Goal: Task Accomplishment & Management: Manage account settings

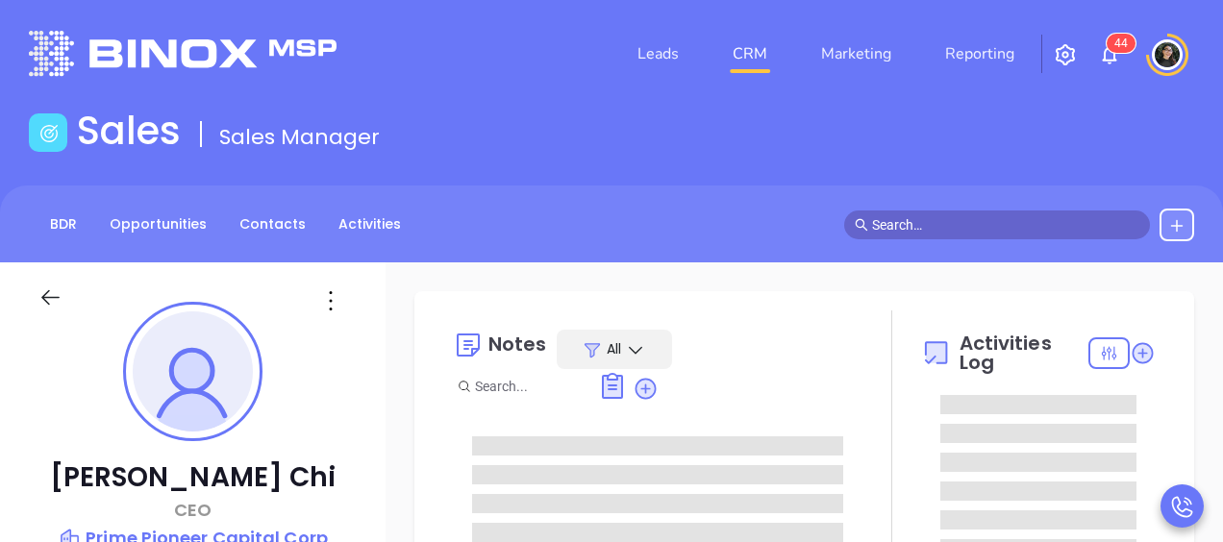
type input "[DATE]"
type input "[PERSON_NAME]"
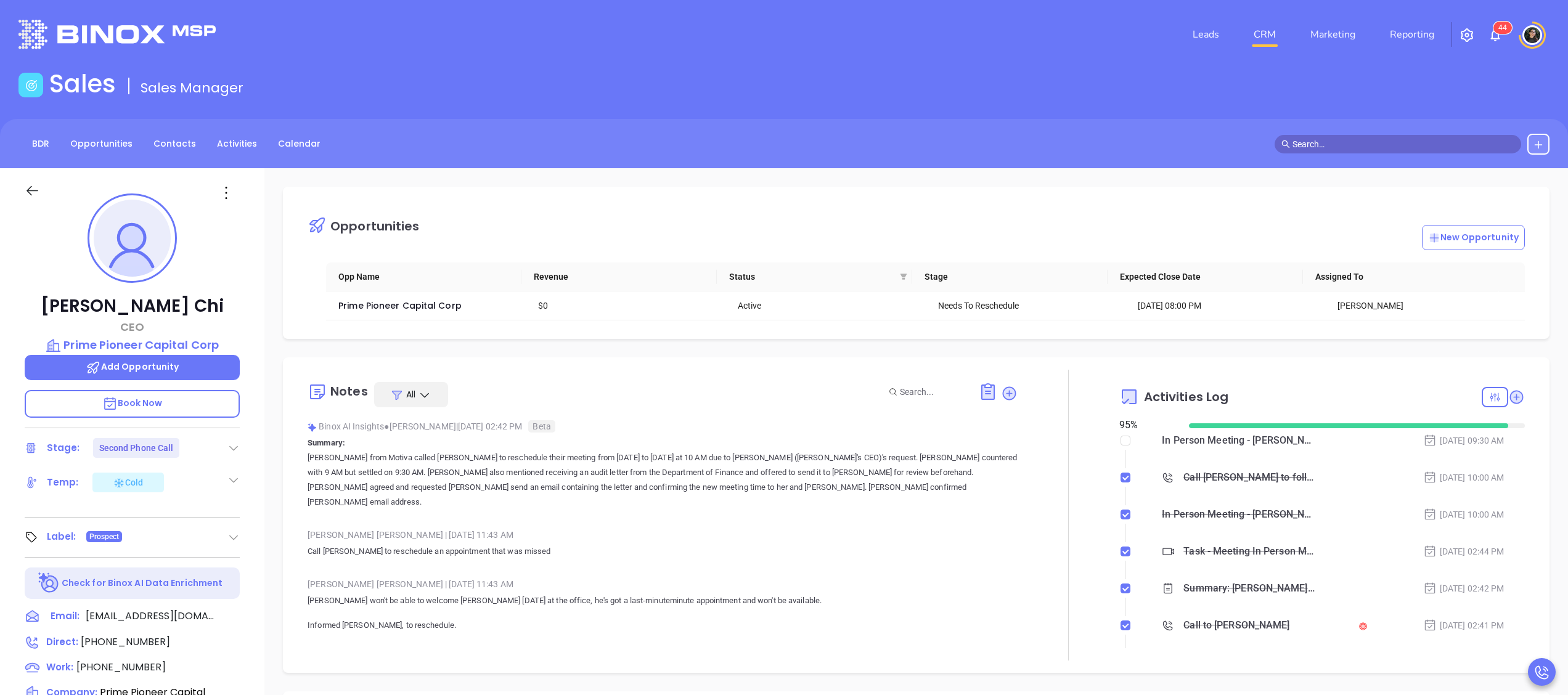
scroll to position [358, 0]
click at [783, 347] on div "In Person Meeting - Owen Chi" at bounding box center [1238, 440] width 153 height 19
copy div "In Person Meeting - Owen Chi"
drag, startPoint x: 1285, startPoint y: 440, endPoint x: 1139, endPoint y: 439, distance: 146.0
click at [783, 347] on div "In Person Meeting - Owen Chi Oct 1, 2025 | 09:30 AM" at bounding box center [1333, 440] width 383 height 19
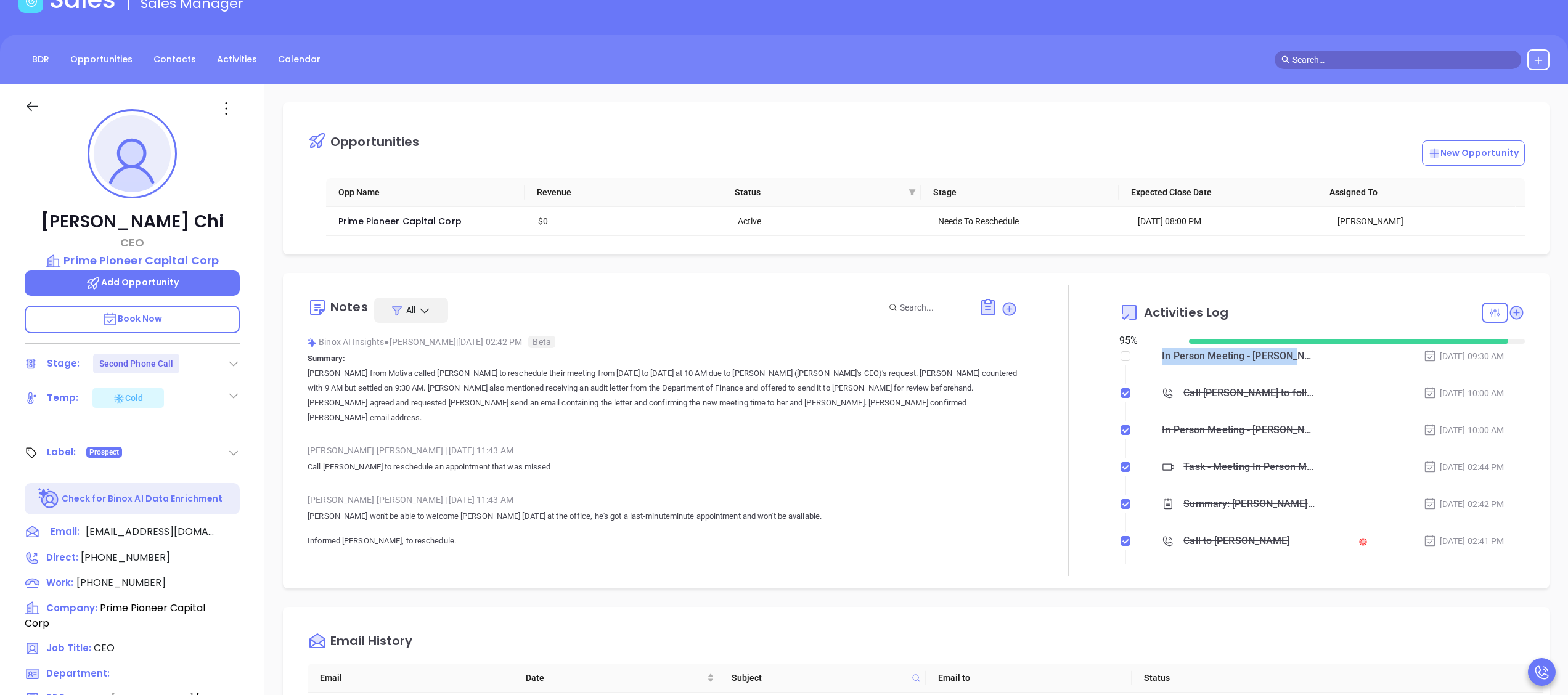
scroll to position [123, 0]
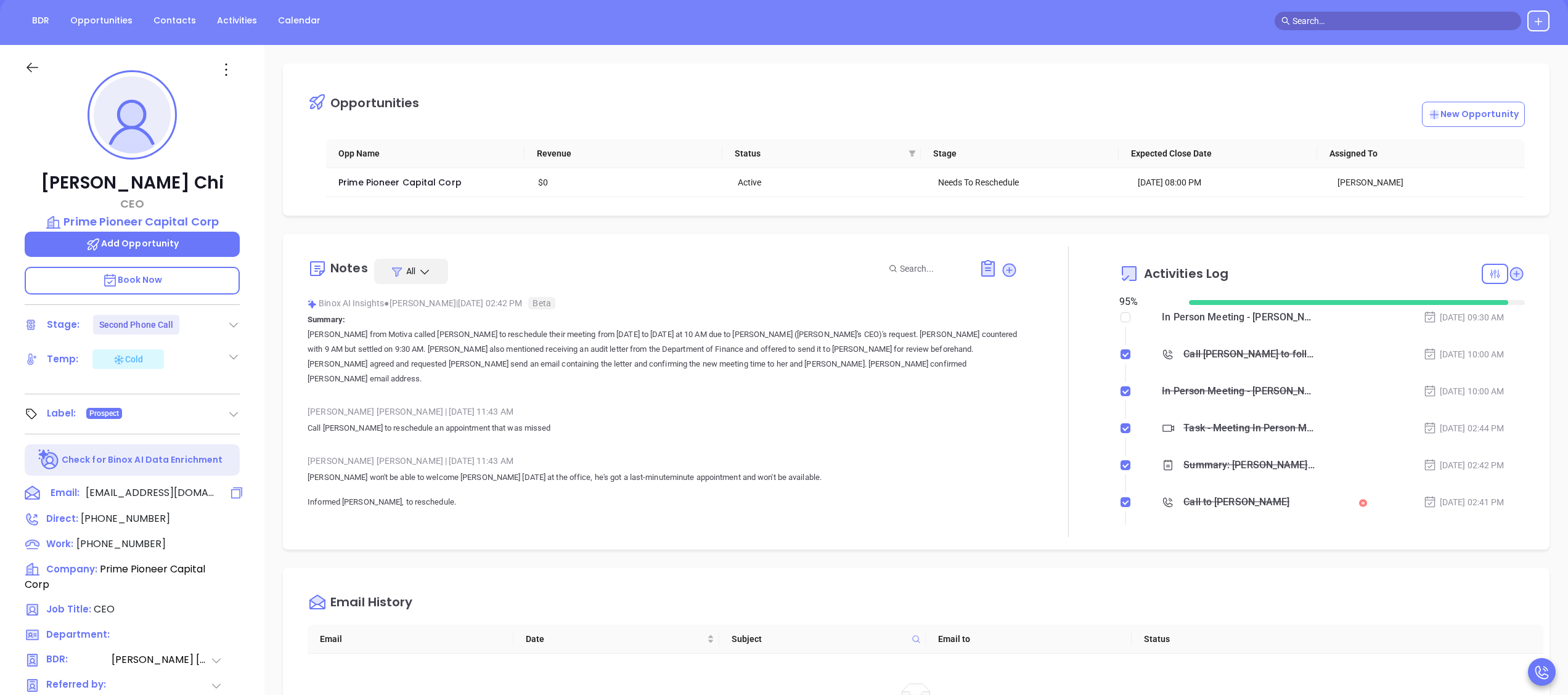
click at [228, 347] on div at bounding box center [230, 494] width 19 height 16
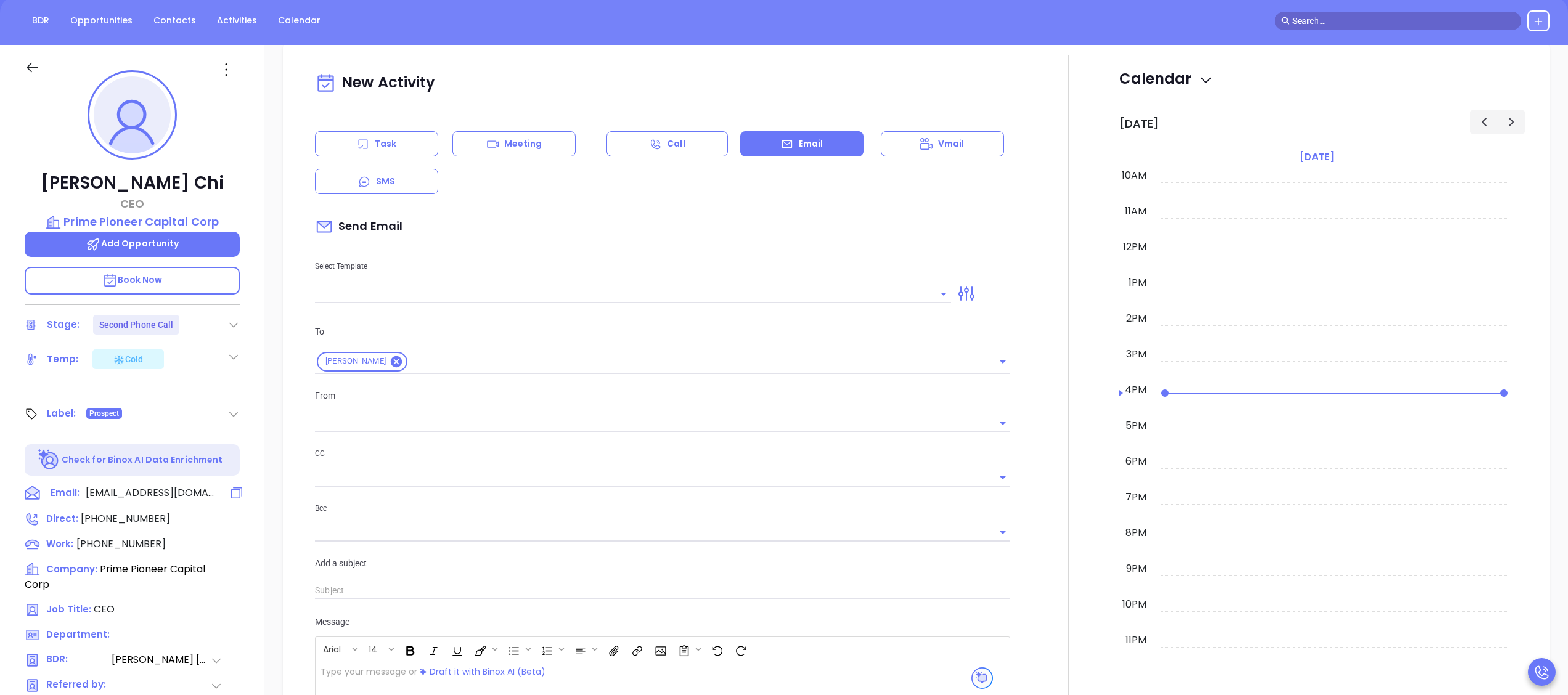
scroll to position [168, 0]
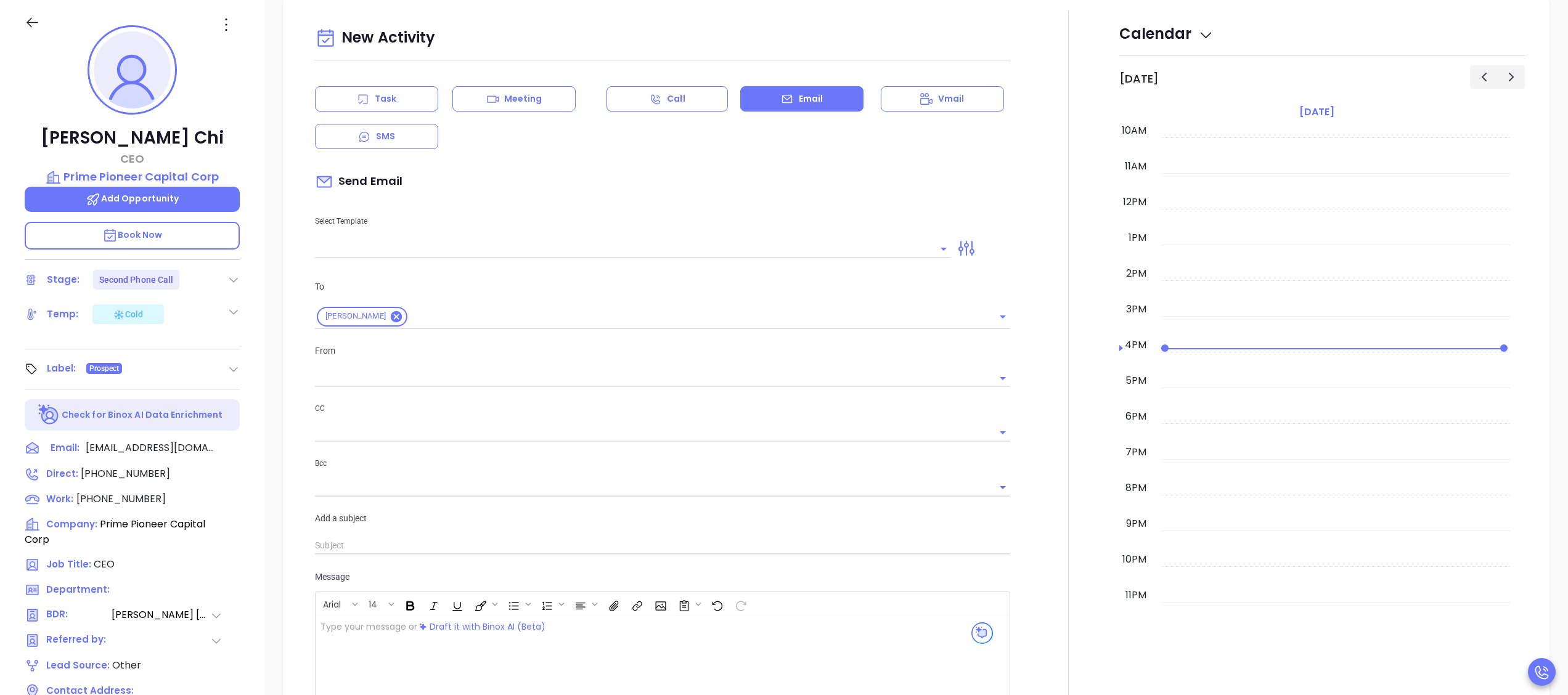
type input "[PERSON_NAME]"
click at [235, 347] on icon at bounding box center [237, 448] width 15 height 15
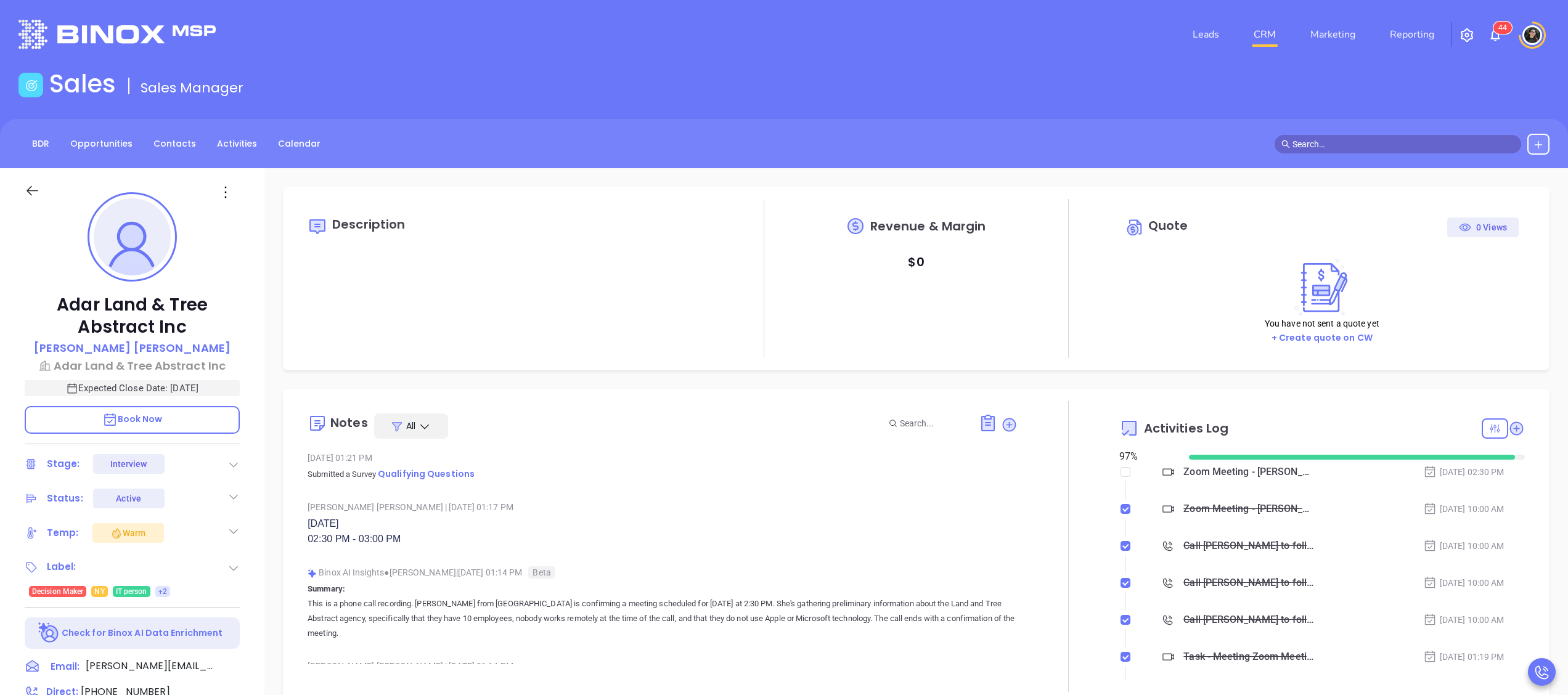
type input "[DATE]"
type input "[PERSON_NAME]"
click at [1243, 474] on div "Zoom Meeting - [PERSON_NAME]" at bounding box center [1249, 472] width 132 height 19
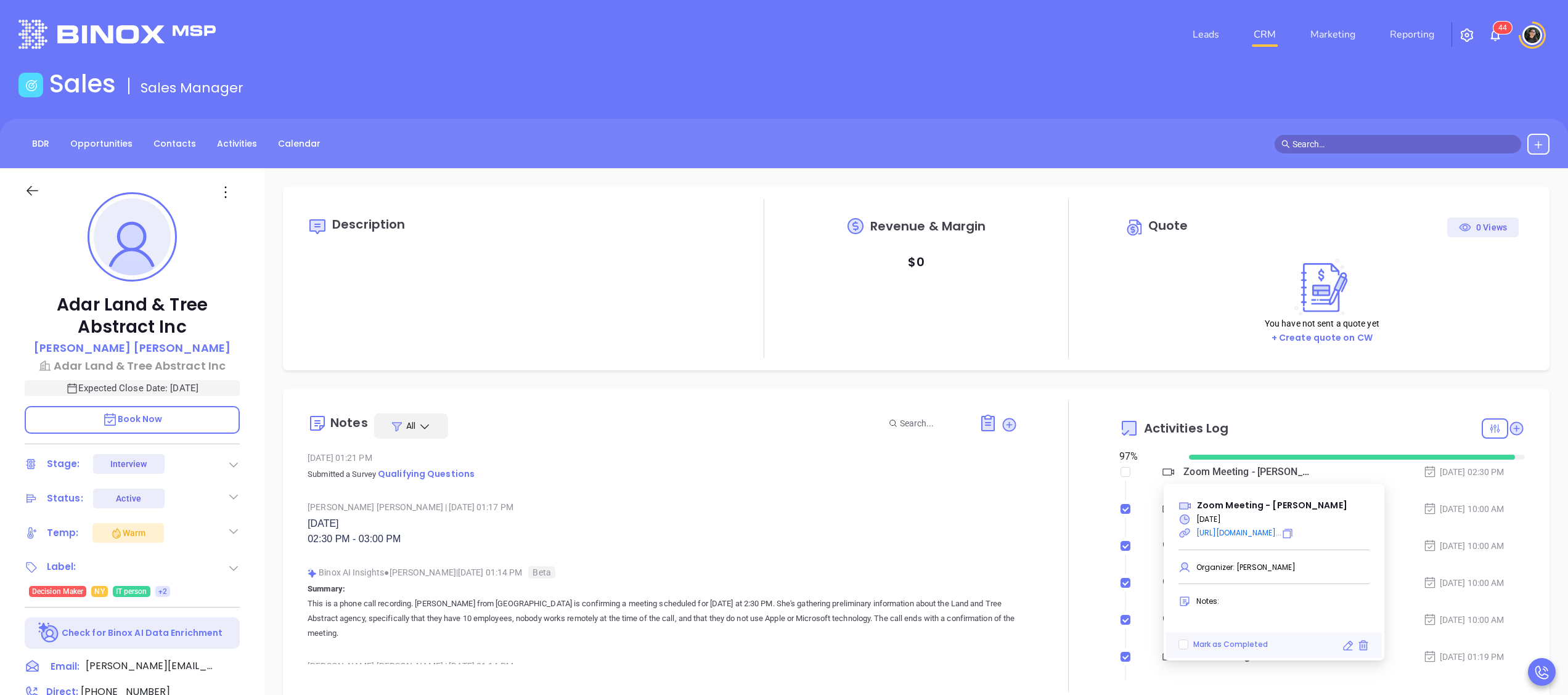
click at [1354, 524] on div "[DATE]" at bounding box center [1274, 519] width 206 height 13
click at [1294, 533] on icon at bounding box center [1287, 533] width 12 height 12
click at [1352, 374] on div "Description Revenue & Margin $ 0 Quote 0 Views You have not sent a quote yet + …" at bounding box center [915, 599] width 1303 height 863
click at [1237, 467] on div "Zoom Meeting - [PERSON_NAME]" at bounding box center [1249, 472] width 132 height 19
click at [1257, 40] on link "CRM" at bounding box center [1265, 35] width 32 height 24
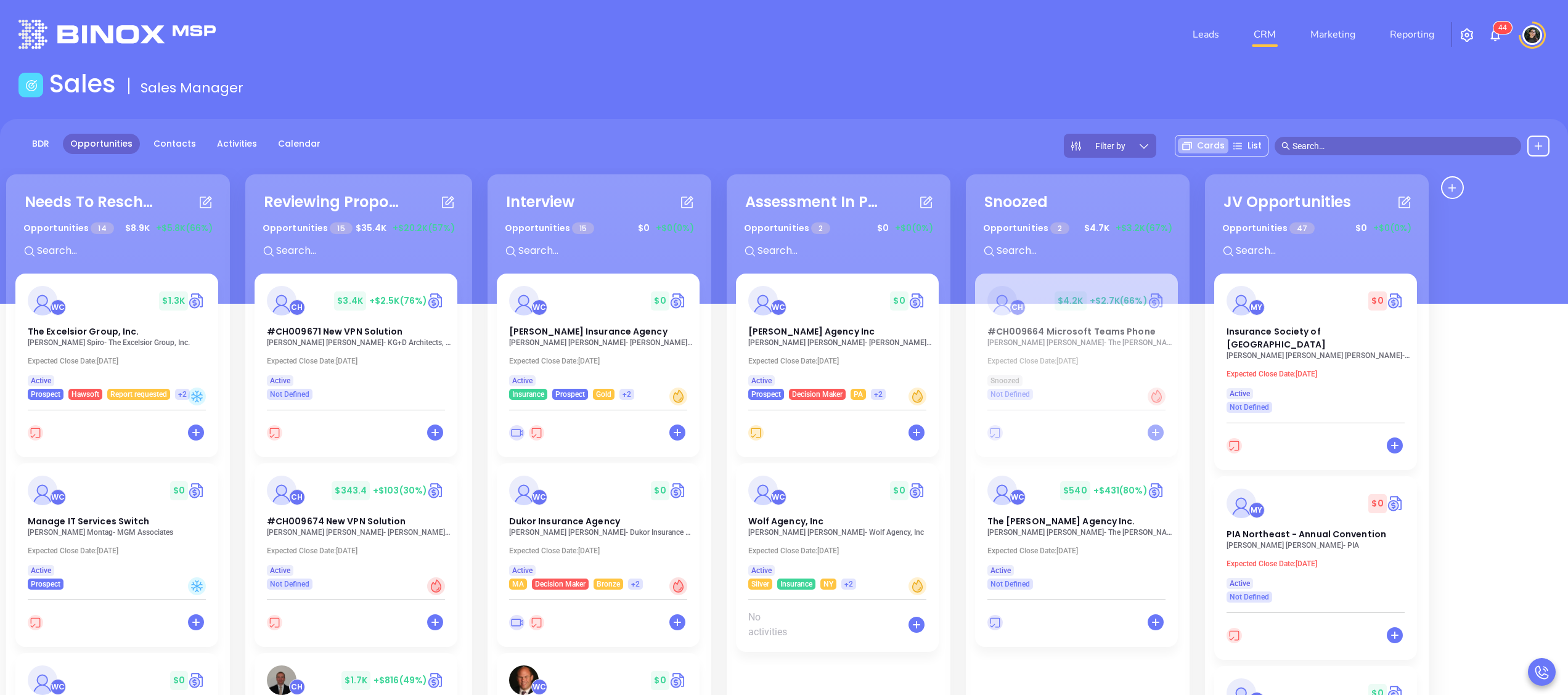
click at [814, 342] on p "[PERSON_NAME] Agency Inc" at bounding box center [840, 342] width 185 height 8
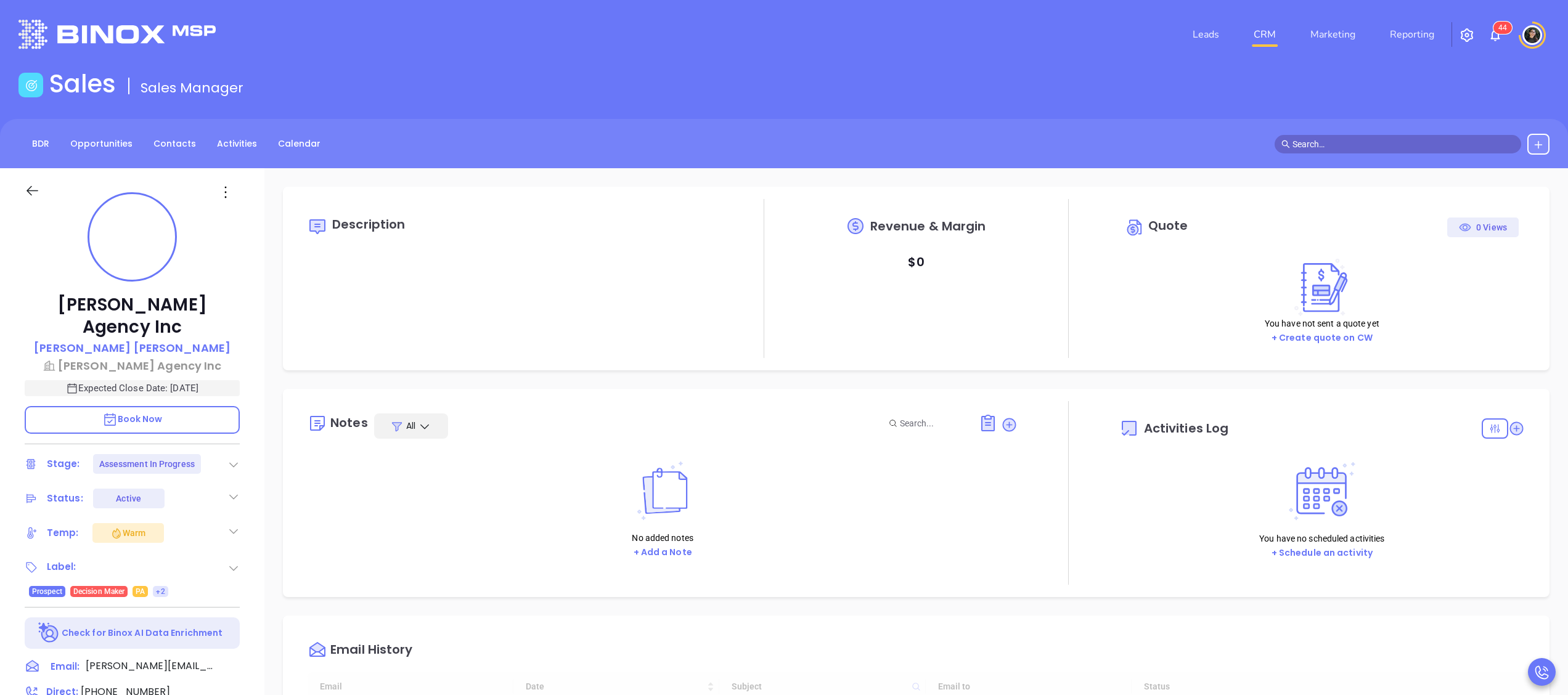
type input "[DATE]"
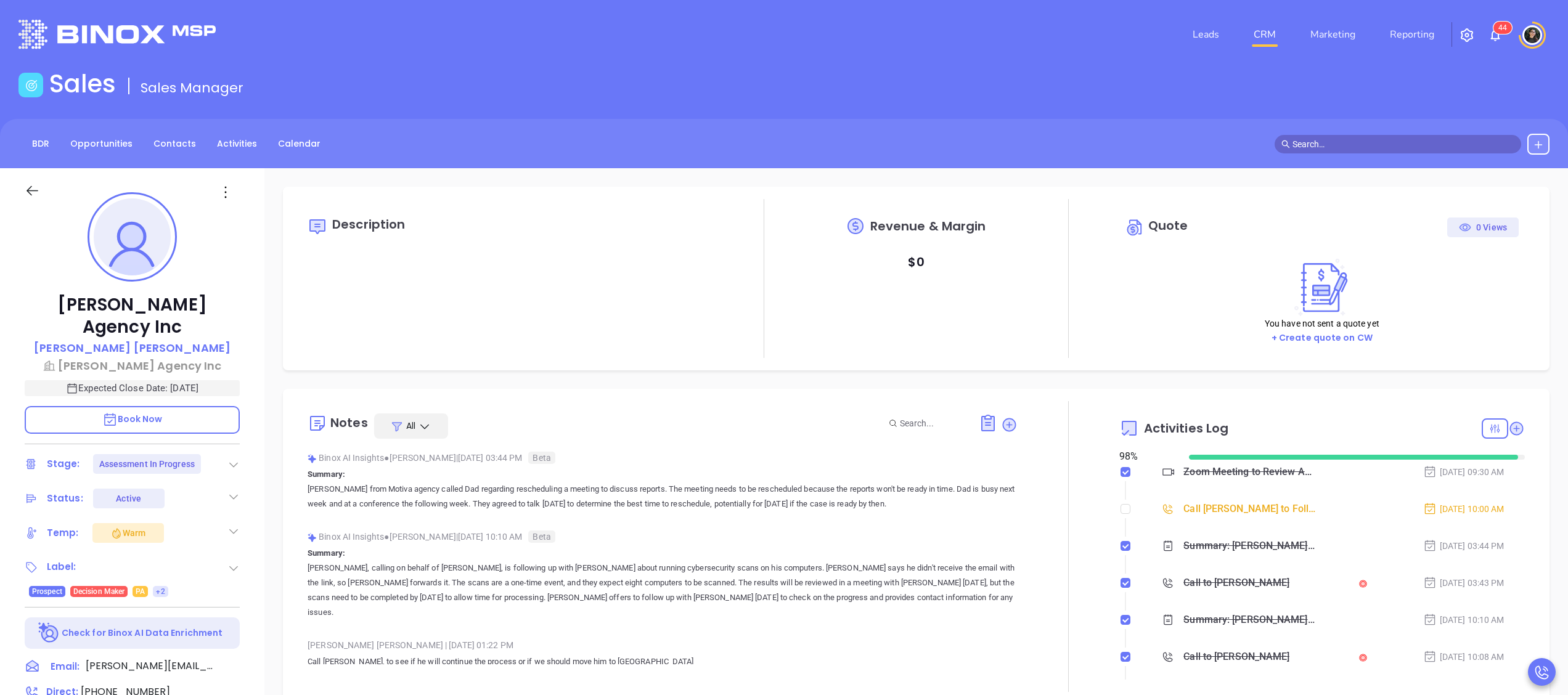
type input "[PERSON_NAME]"
click at [1280, 40] on link "CRM" at bounding box center [1265, 35] width 32 height 24
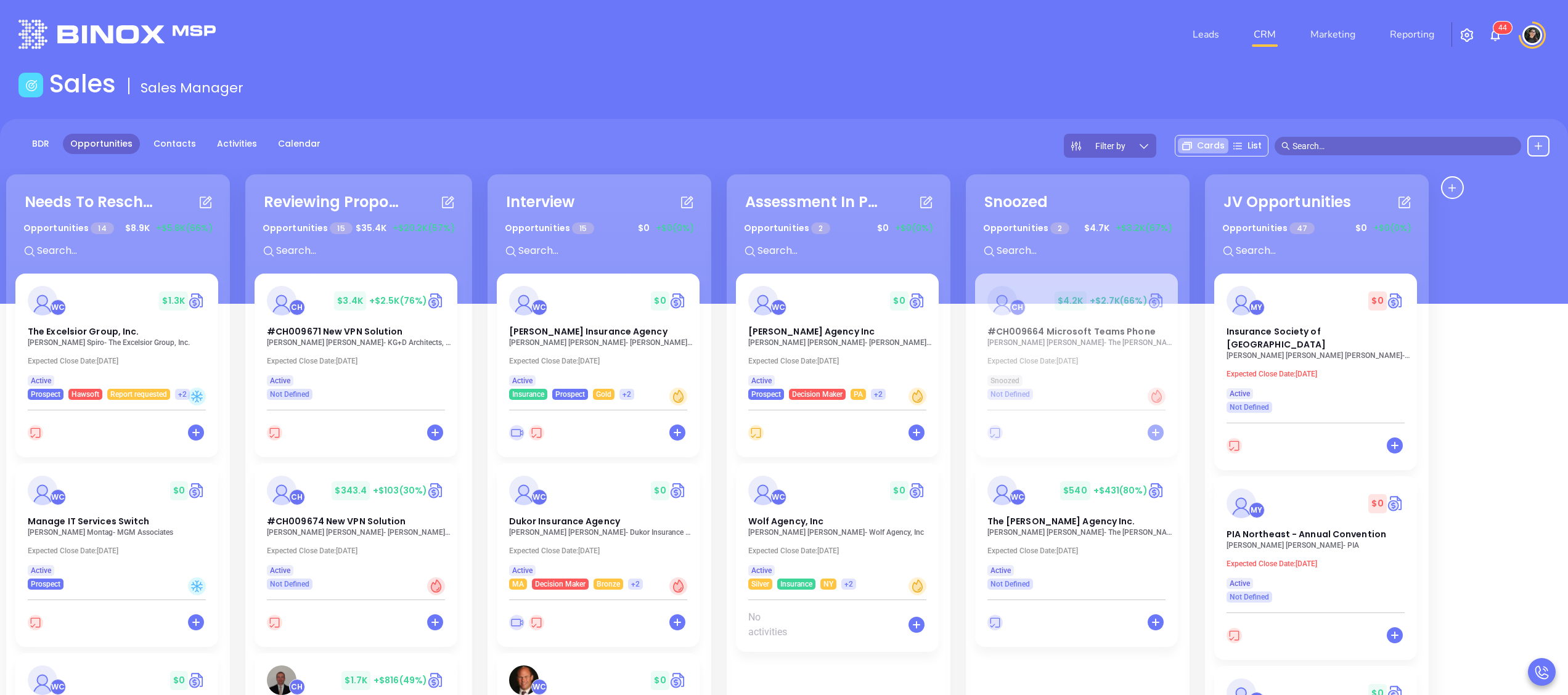
click at [976, 51] on div "Leads CRM Marketing Reporting 4 4" at bounding box center [1041, 34] width 1030 height 44
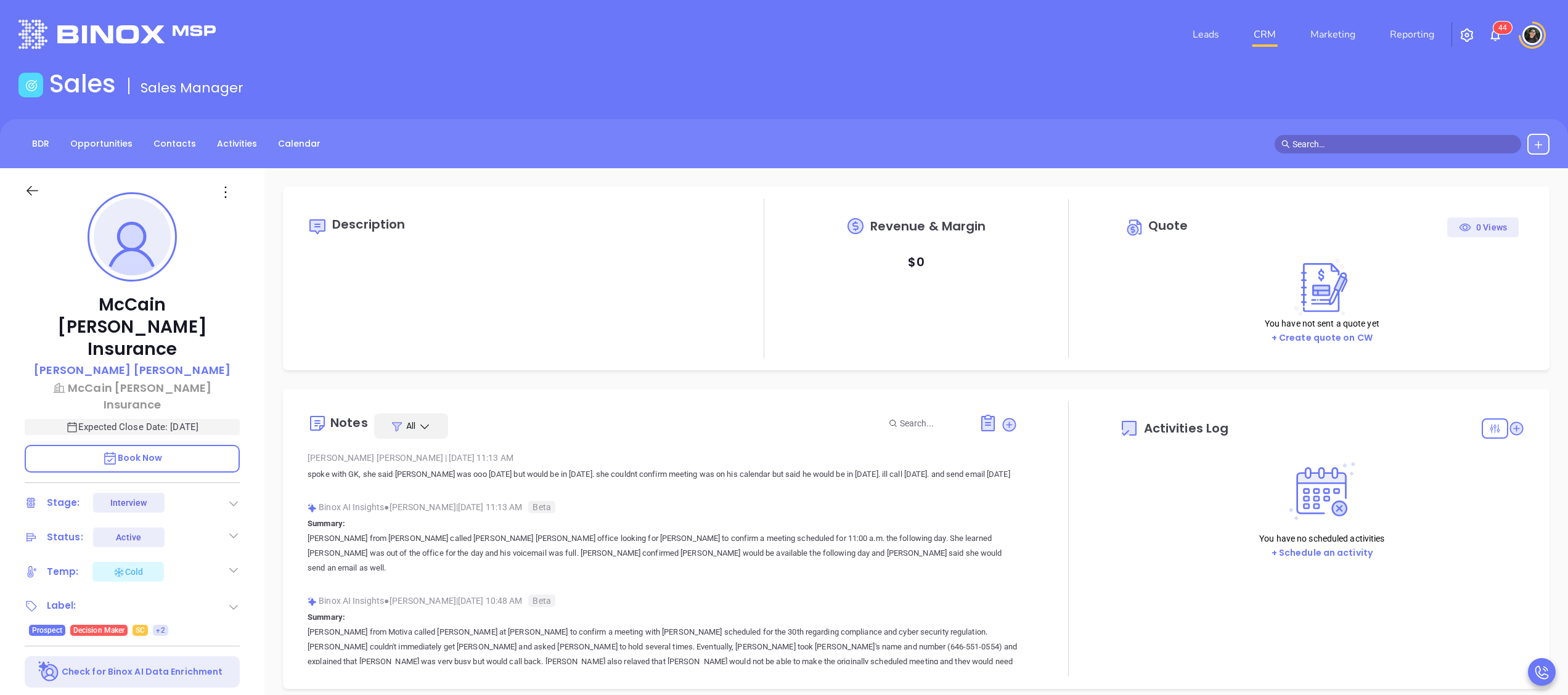
type input "[DATE]"
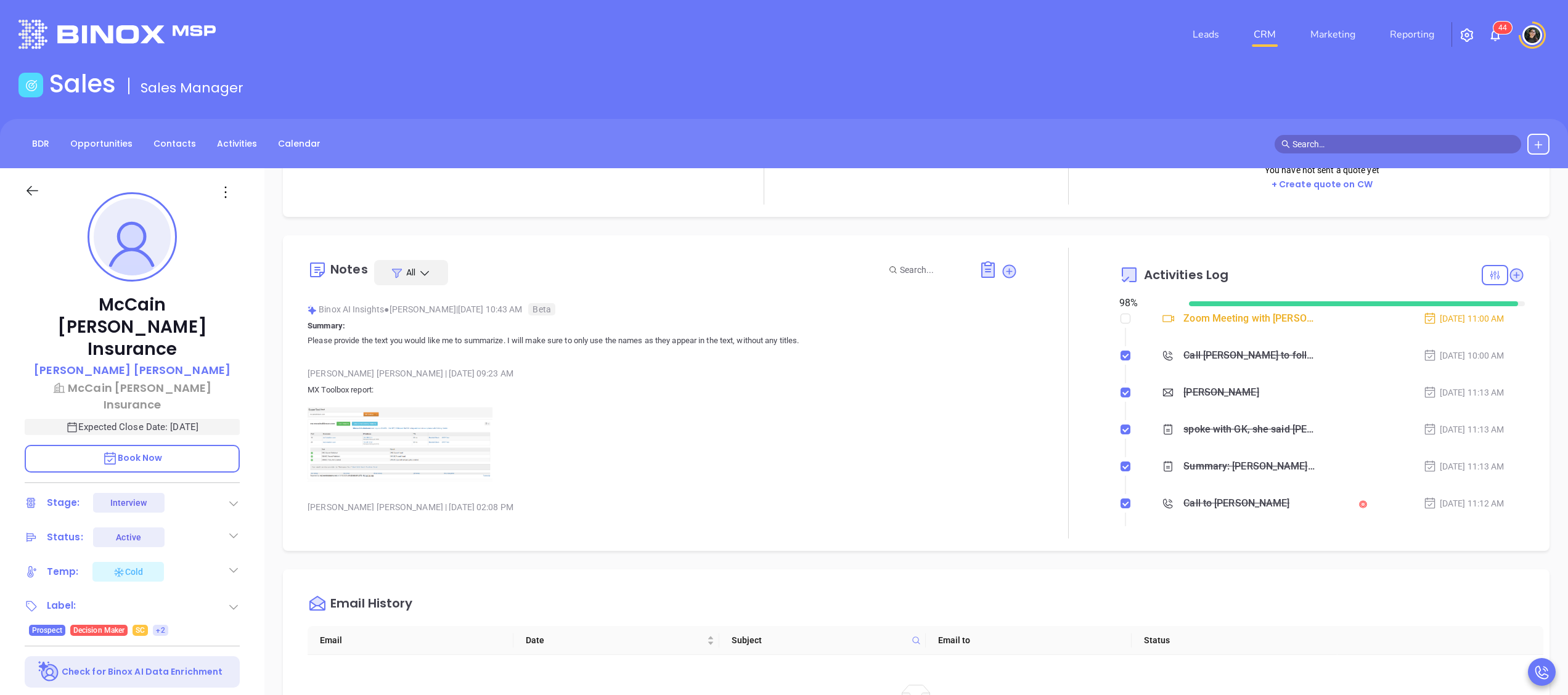
scroll to position [123, 0]
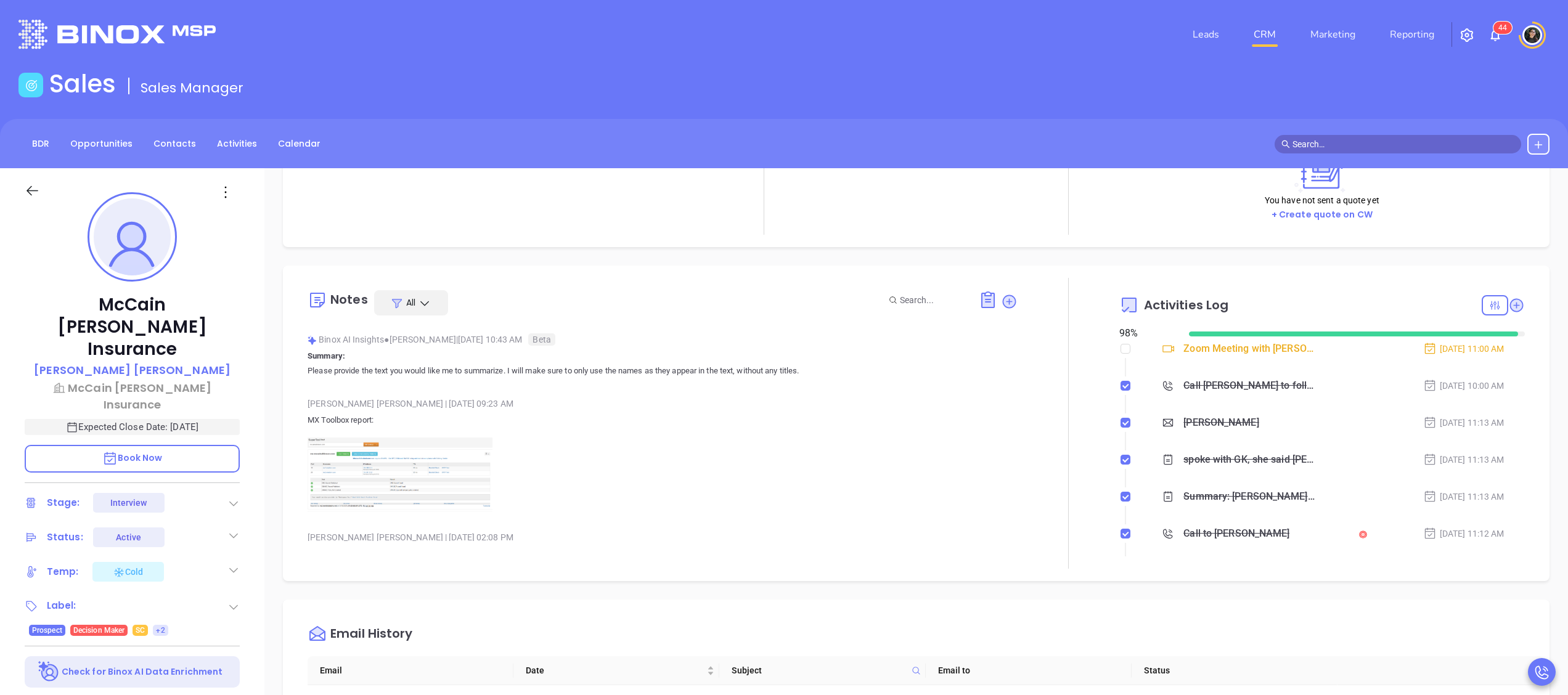
type input "[PERSON_NAME]"
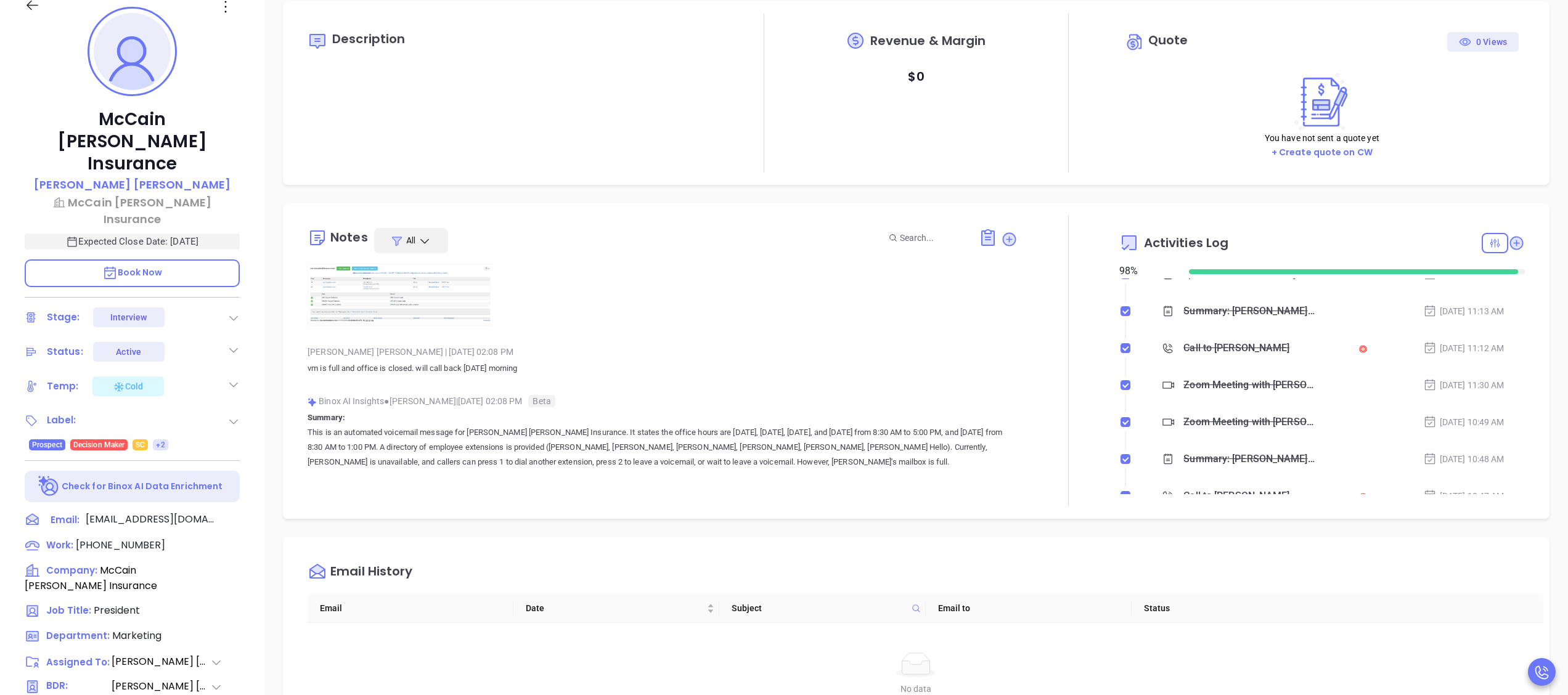
scroll to position [342, 0]
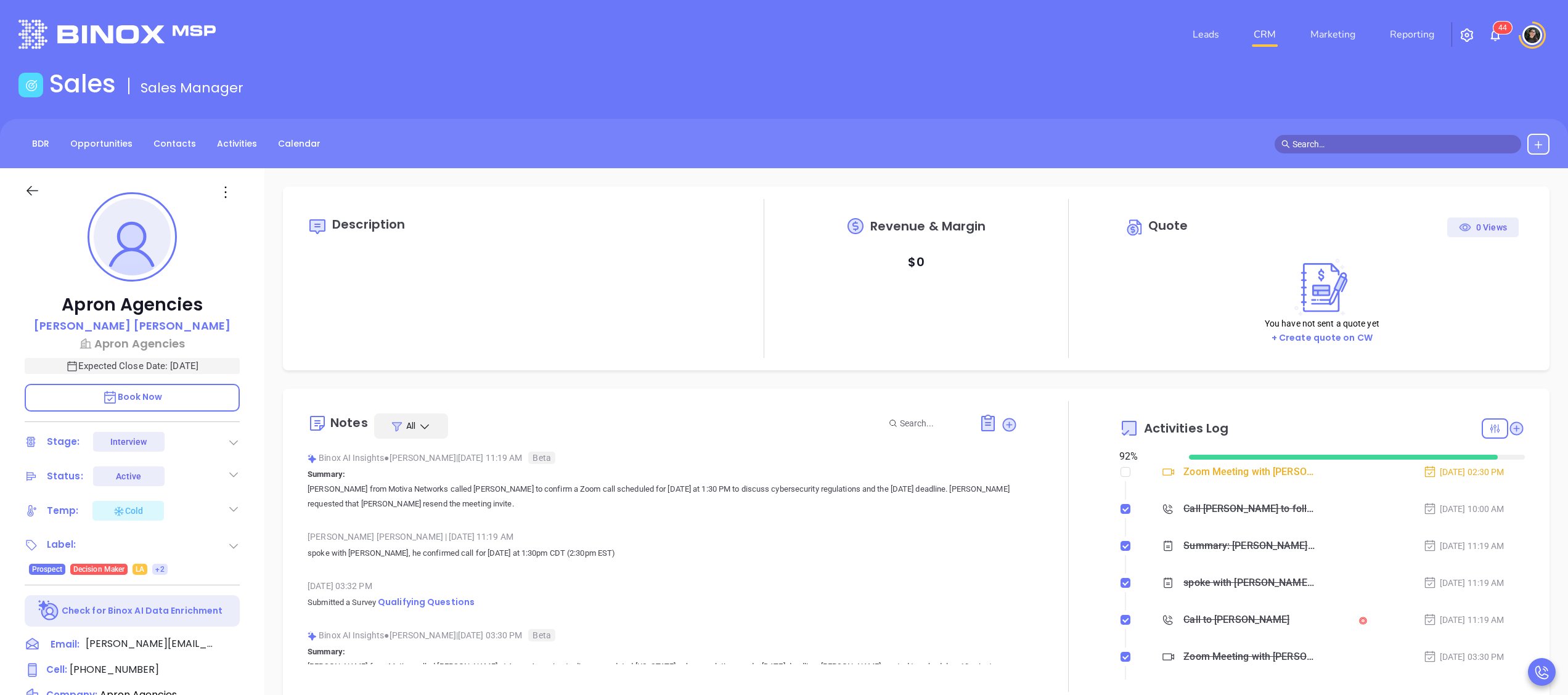
type input "[PERSON_NAME]"
